Goal: Task Accomplishment & Management: Complete application form

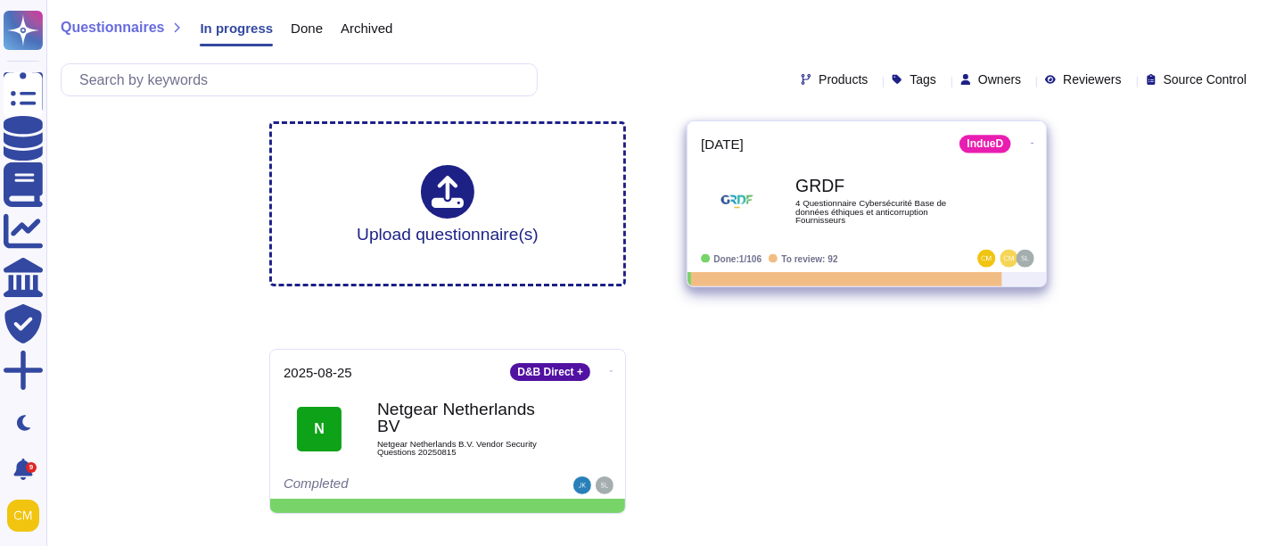
click at [854, 171] on div "GRDF 4 Questionnaire Cybersécurité Base de données éthiques et anticorruption F…" at bounding box center [885, 201] width 180 height 72
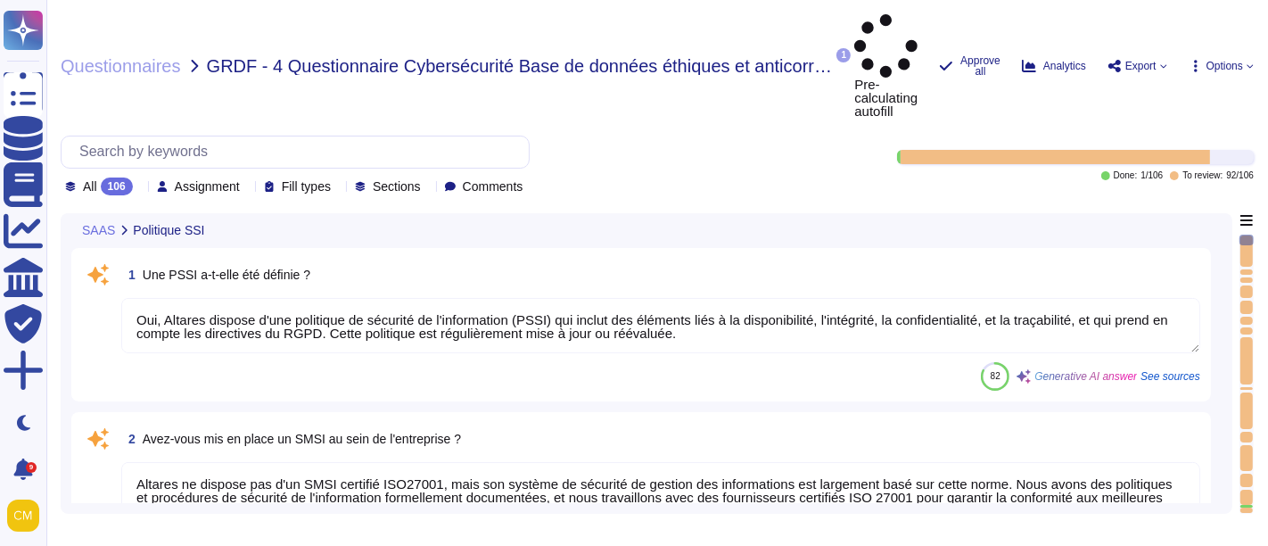
type textarea "Oui, Altares dispose d'une politique de sécurité de l'information (PSSI) qui in…"
type textarea "Altares ne dispose pas d'un SMSI certifié ISO27001, mais son système de sécurit…"
type textarea "Les audits/scans de sécurité peuvent être effectués sur des environnements infé…"
type textarea "Les accords de confidentialité sont intégrés au contrat de travail"
type textarea "Oui, l'application Web suit les meilleures pratiques de développement décrites …"
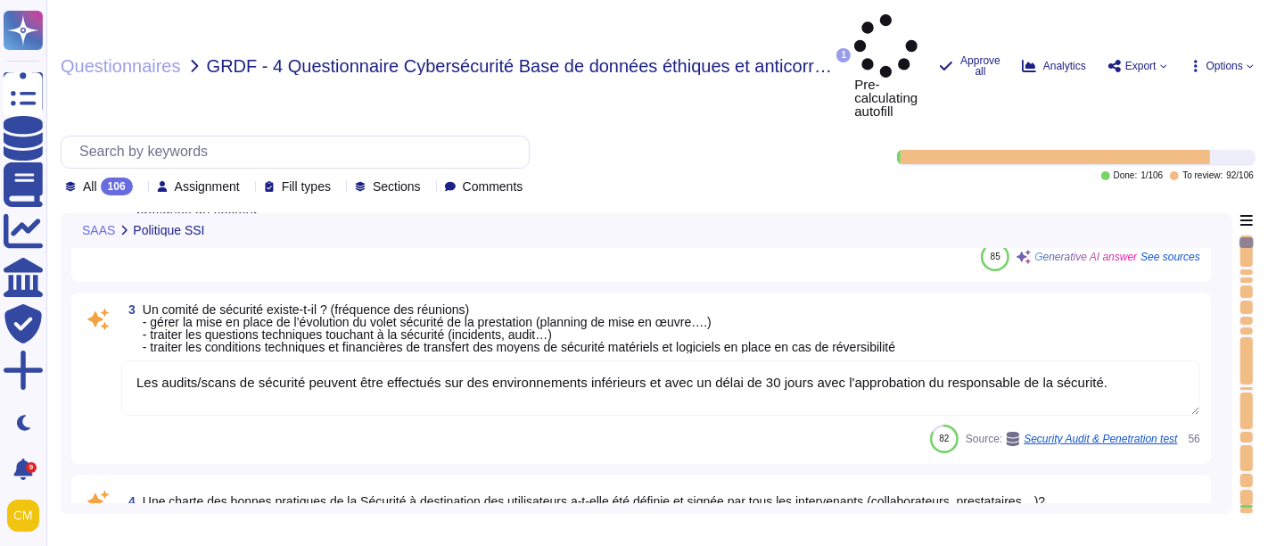
type textarea "Altares n'est pas certifié ISO 27001, mais son système de sécurité de gestion d…"
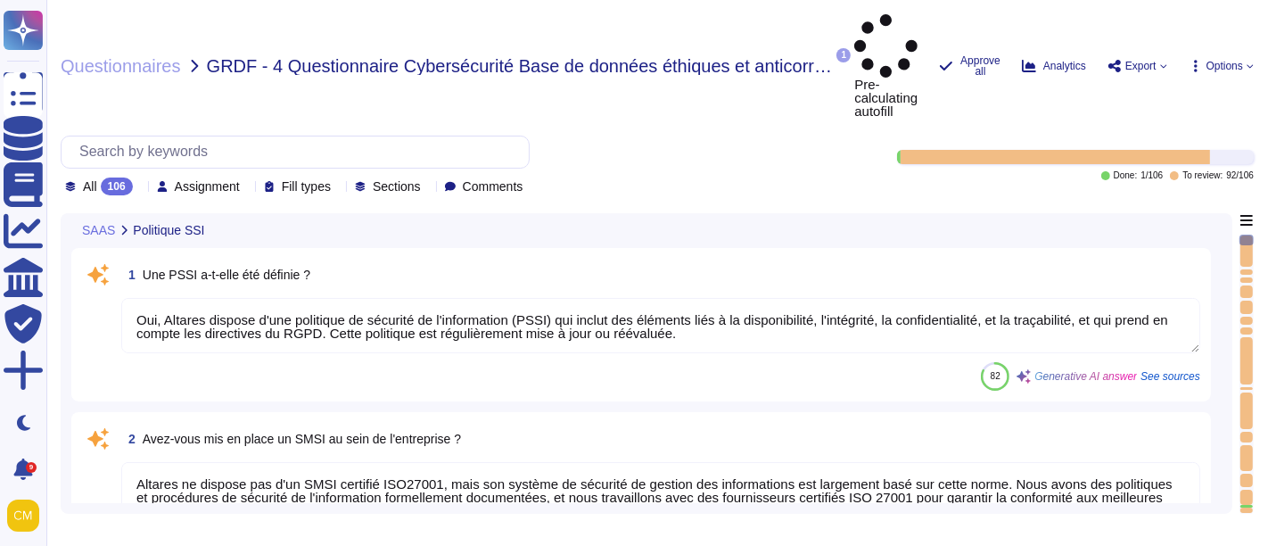
click at [140, 187] on icon at bounding box center [140, 187] width 0 height 0
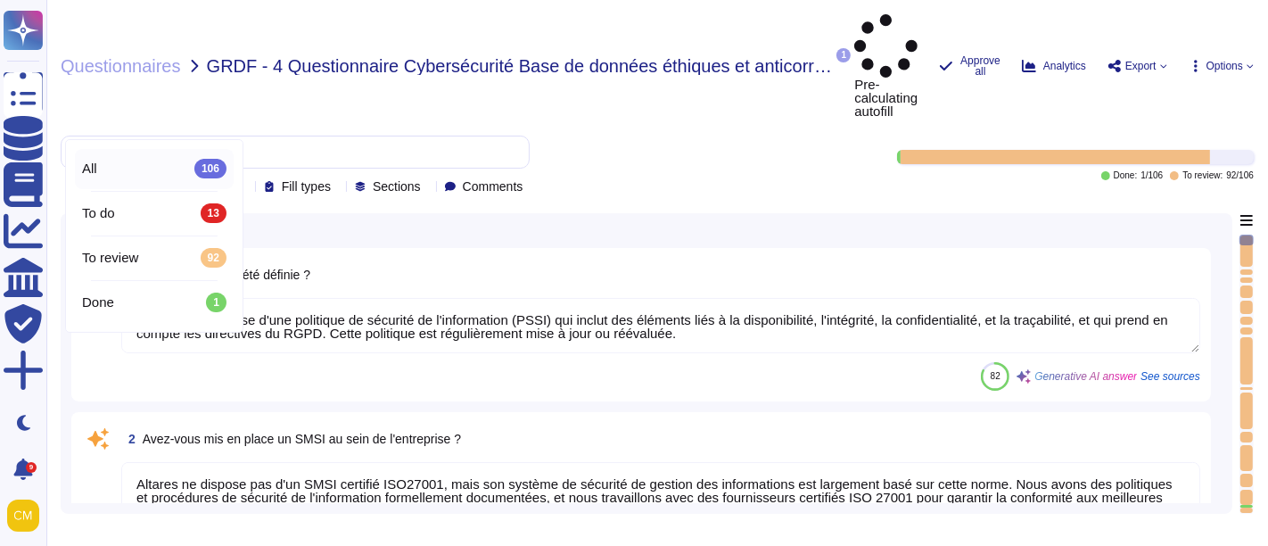
click at [140, 200] on div "To do 13" at bounding box center [154, 213] width 159 height 40
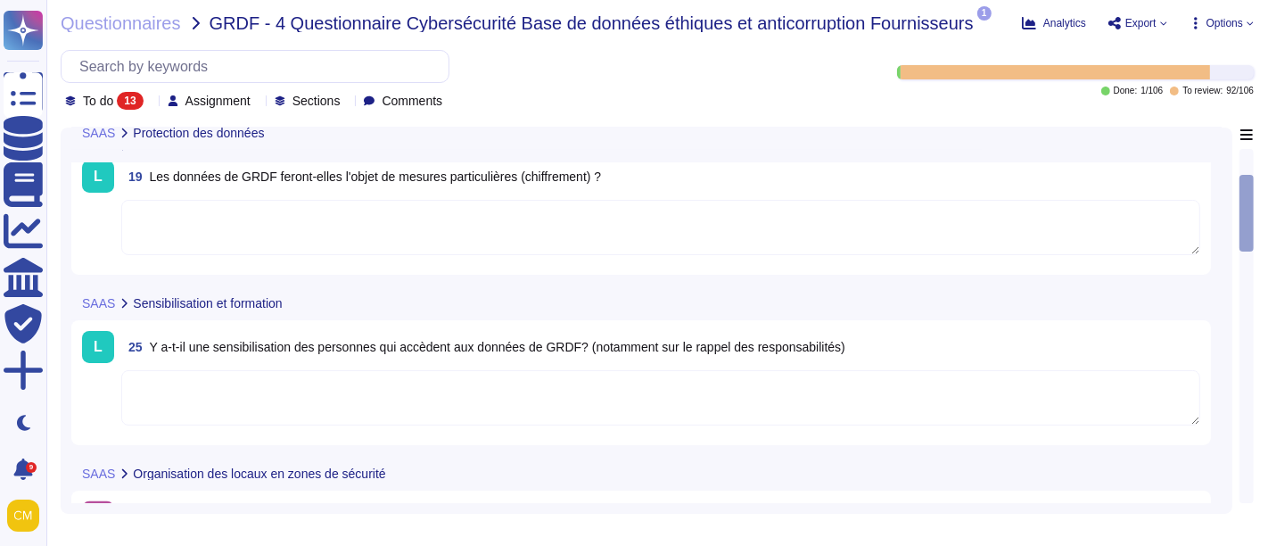
scroll to position [297, 0]
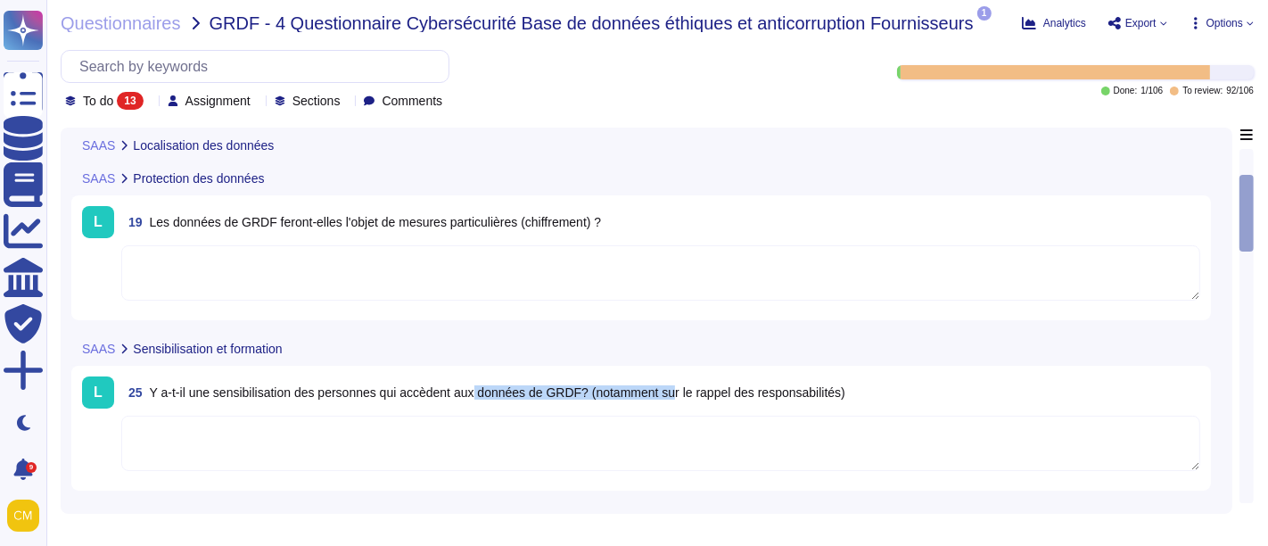
drag, startPoint x: 477, startPoint y: 391, endPoint x: 678, endPoint y: 401, distance: 201.7
click at [678, 401] on span "25 Y a-t-il une sensibilisation des personnes qui accèdent aux données de GRDF?…" at bounding box center [483, 392] width 724 height 32
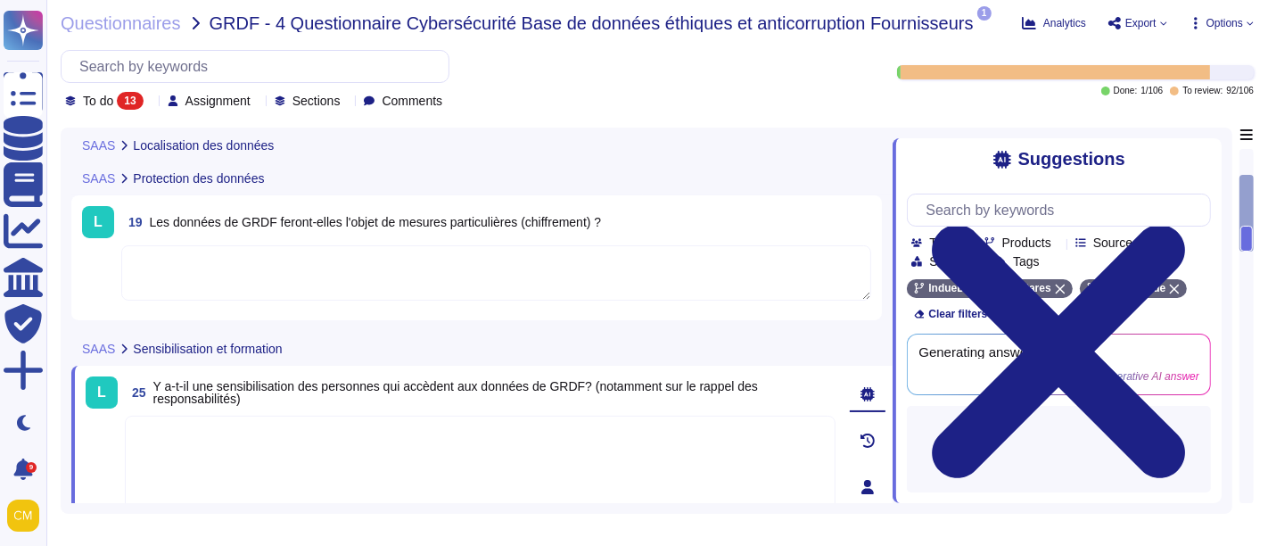
click at [731, 287] on textarea at bounding box center [496, 272] width 750 height 55
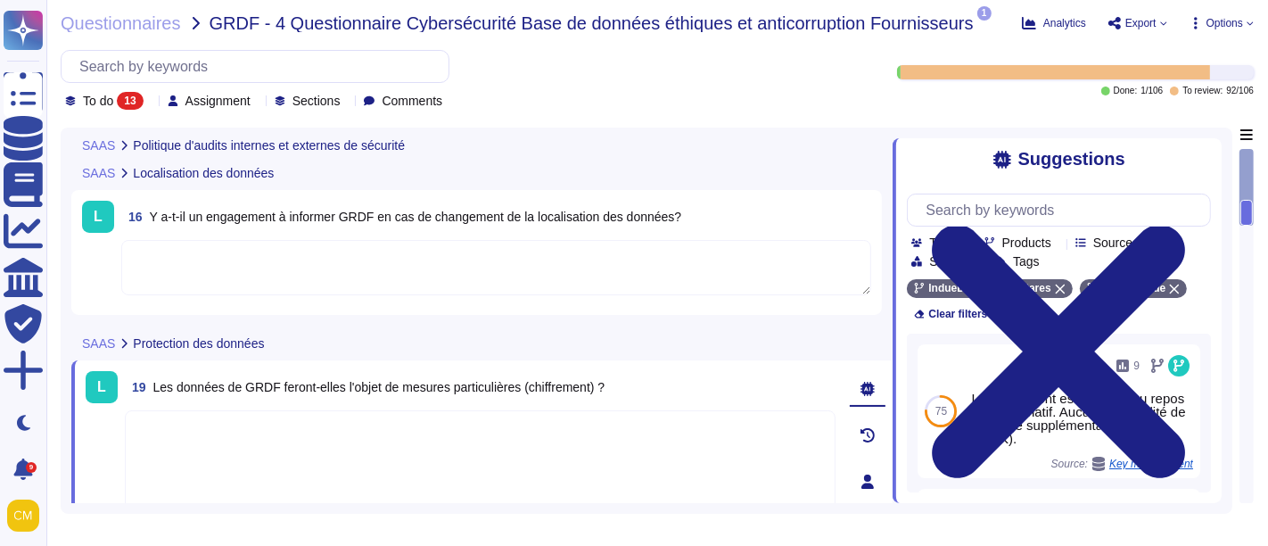
scroll to position [99, 0]
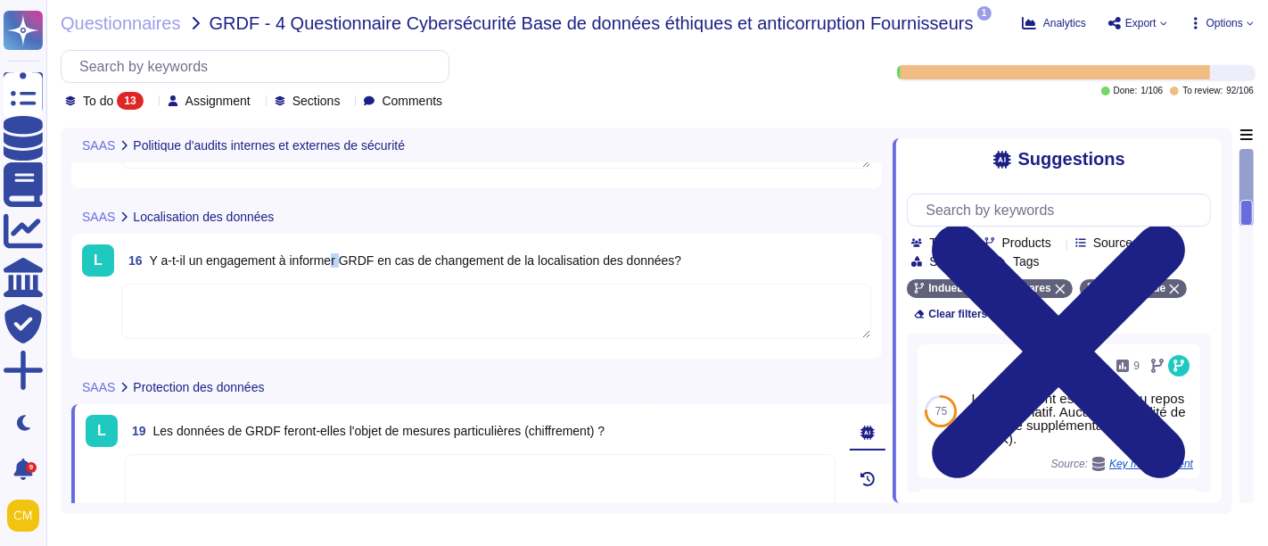
click at [346, 253] on span "Y a-t-il un engagement à informer GRDF en cas de changement de la localisation …" at bounding box center [416, 260] width 532 height 14
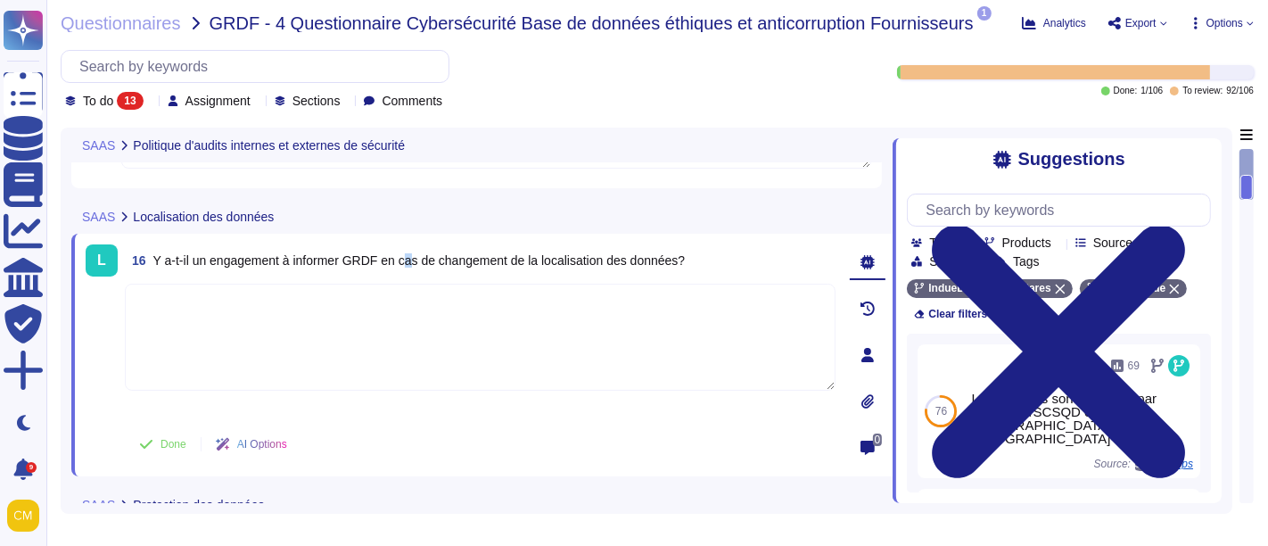
click at [415, 258] on span "Y a-t-il un engagement à informer GRDF en cas de changement de la localisation …" at bounding box center [419, 260] width 532 height 14
click at [424, 262] on span "Y a-t-il un engagement à informer GRDF en cas de changement de la localisation …" at bounding box center [419, 260] width 532 height 14
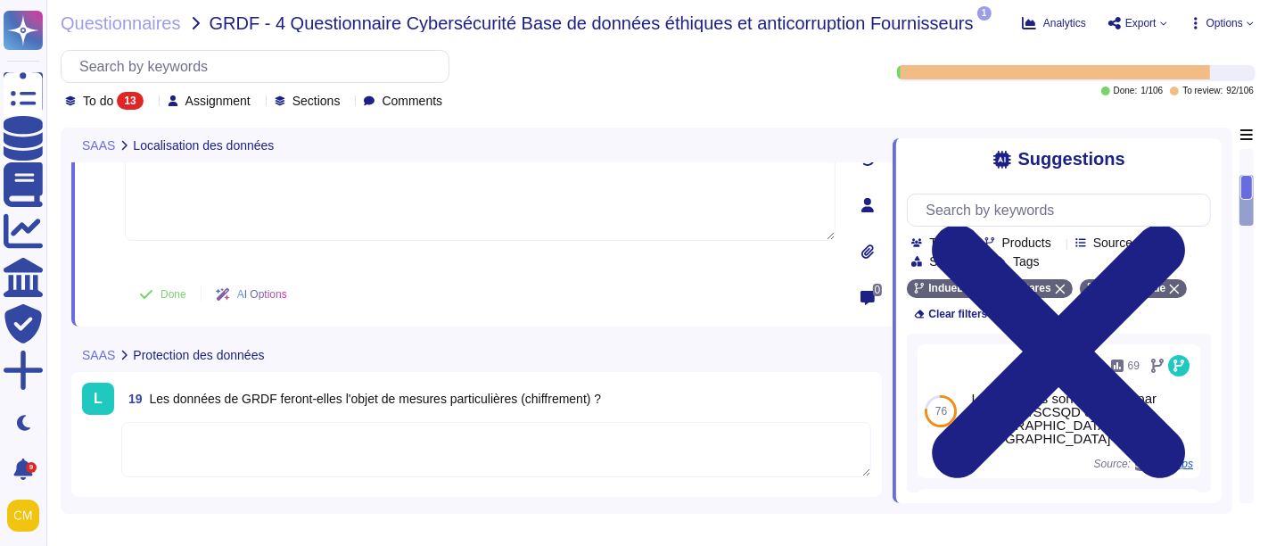
scroll to position [297, 0]
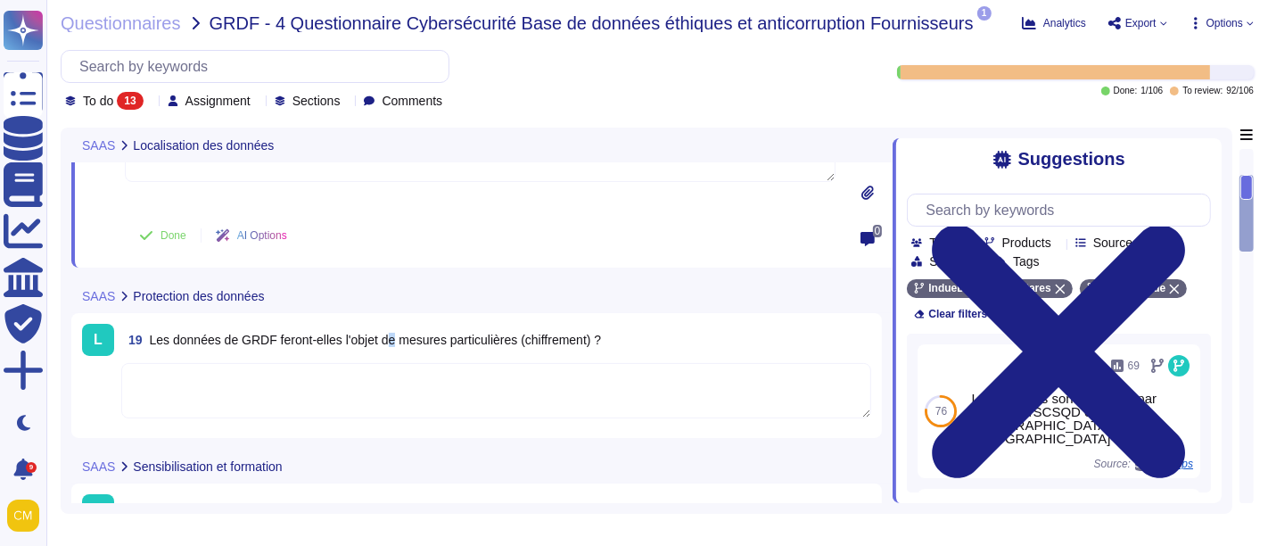
click at [397, 334] on span "Les données de GRDF feront-elles l'objet de mesures particulières (chiffrement)…" at bounding box center [376, 340] width 452 height 14
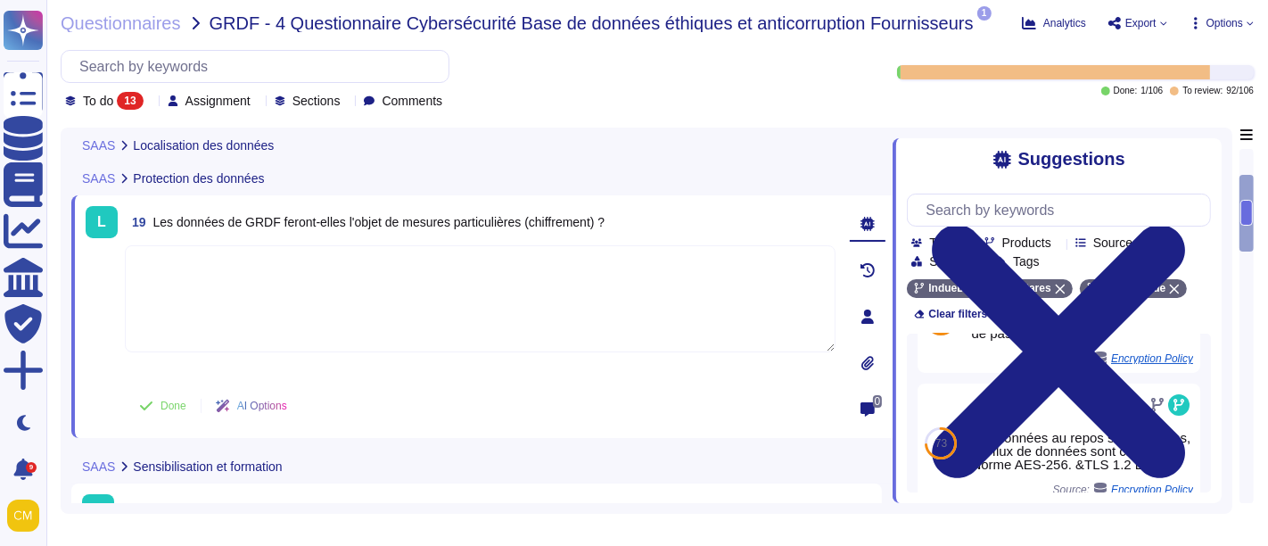
scroll to position [276, 0]
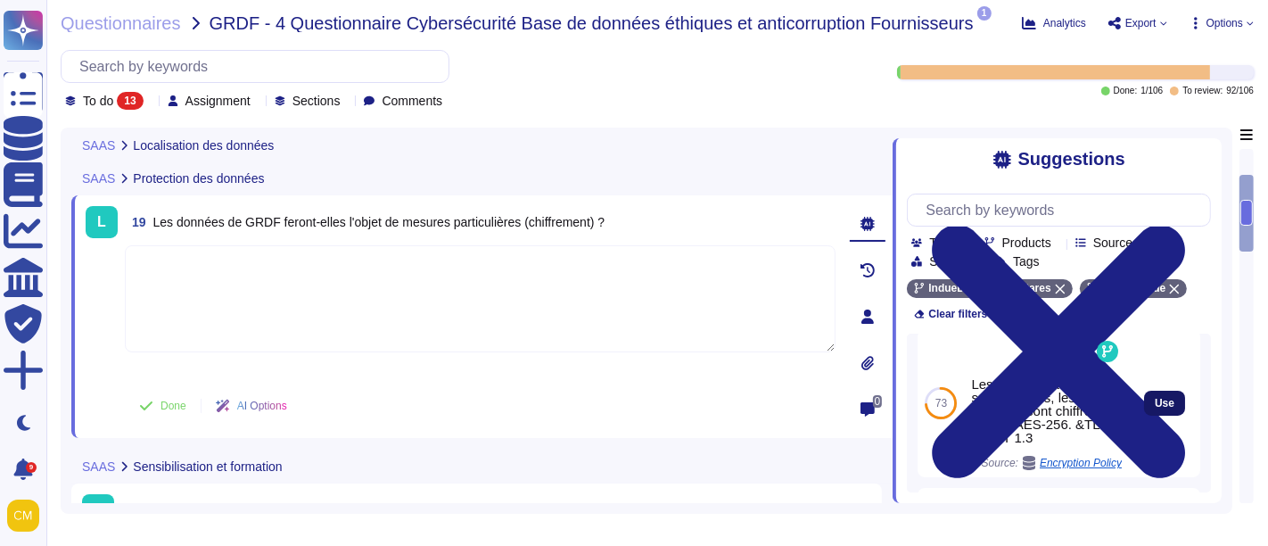
click at [1155, 408] on span "Use" at bounding box center [1165, 403] width 20 height 11
type textarea "Les données au repos sont chiffrées, les flux de données sont chiffrés. Norme A…"
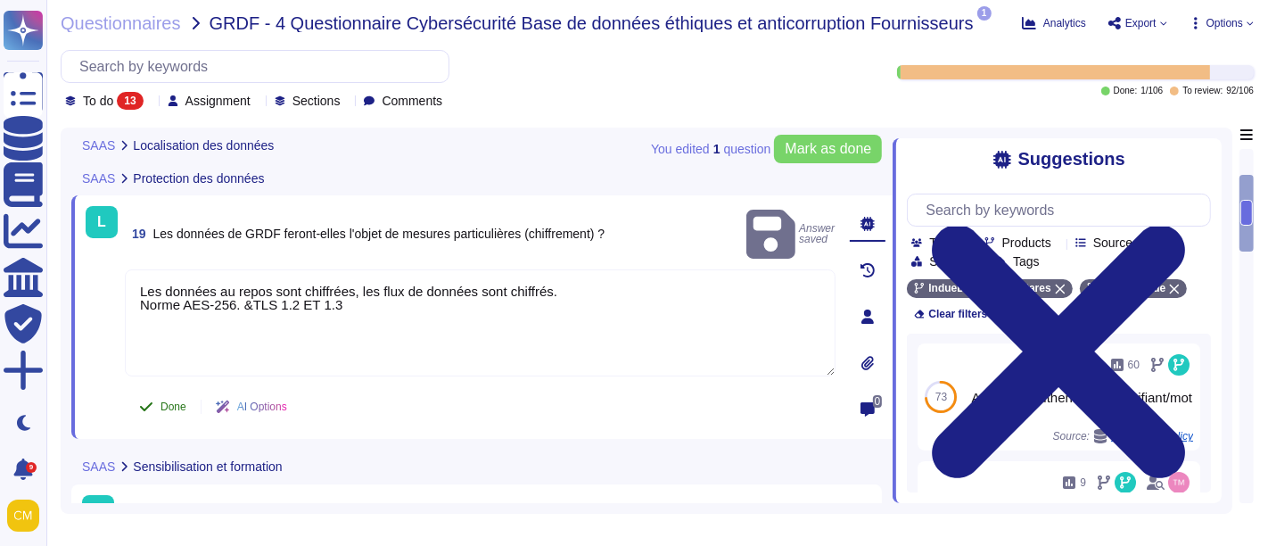
click at [169, 402] on span "Done" at bounding box center [173, 406] width 26 height 11
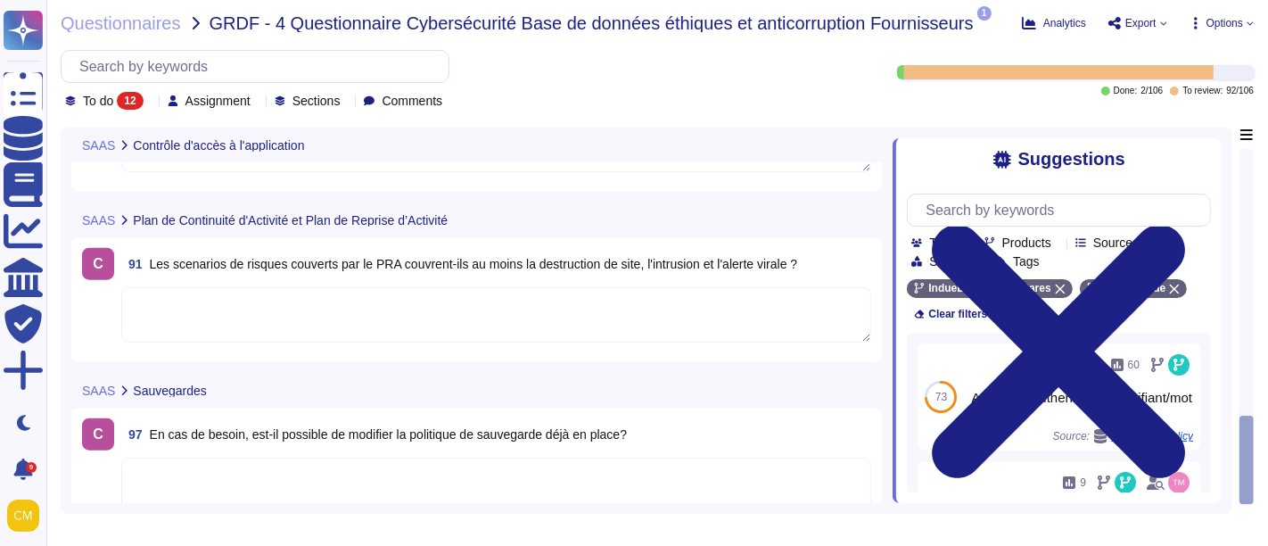
scroll to position [1540, 0]
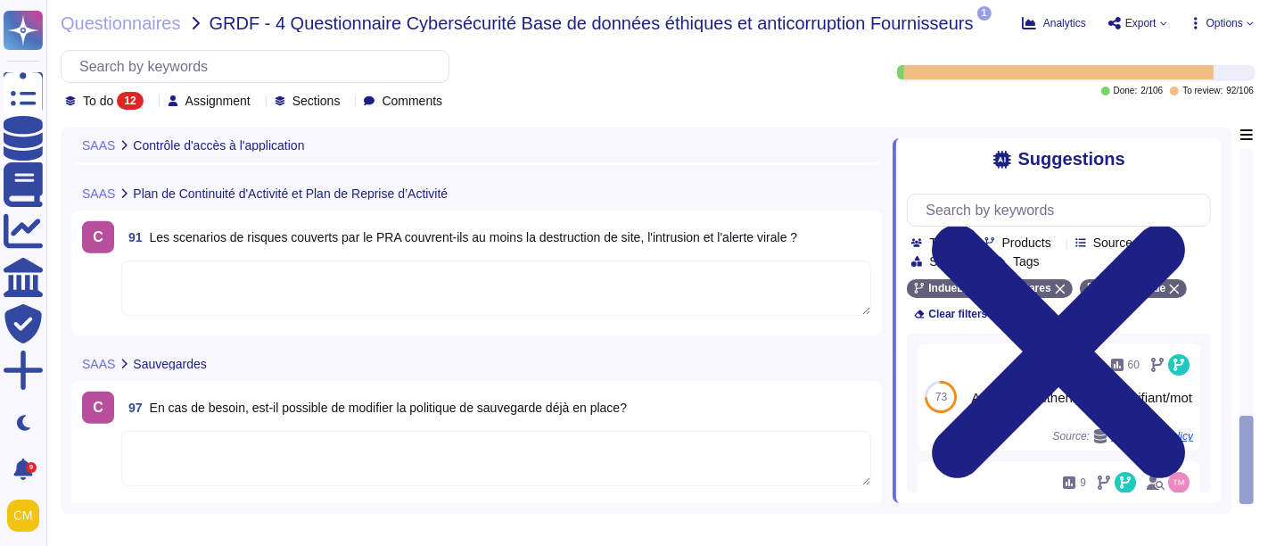
click at [981, 25] on icon at bounding box center [981, 25] width 0 height 0
